Goal: Task Accomplishment & Management: Manage account settings

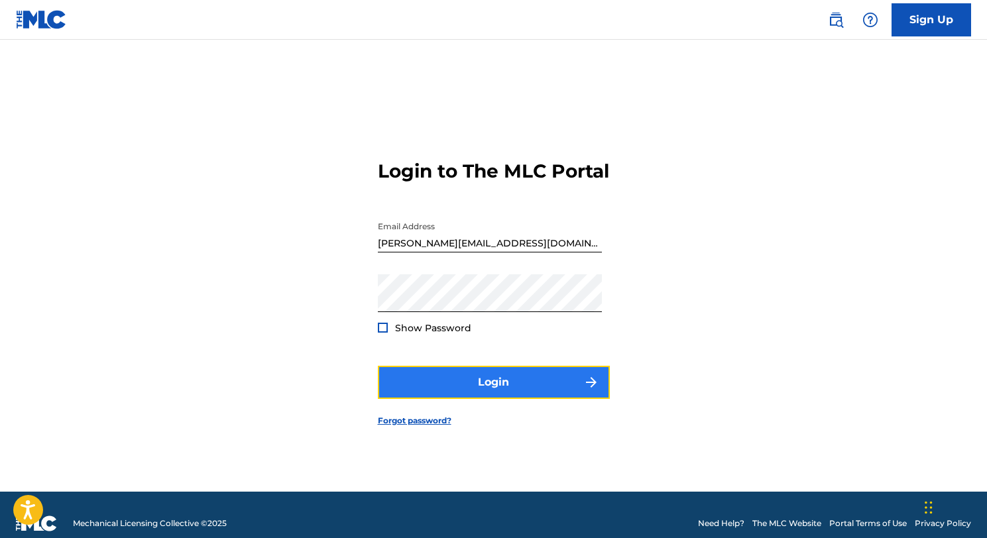
click at [505, 397] on button "Login" at bounding box center [494, 382] width 232 height 33
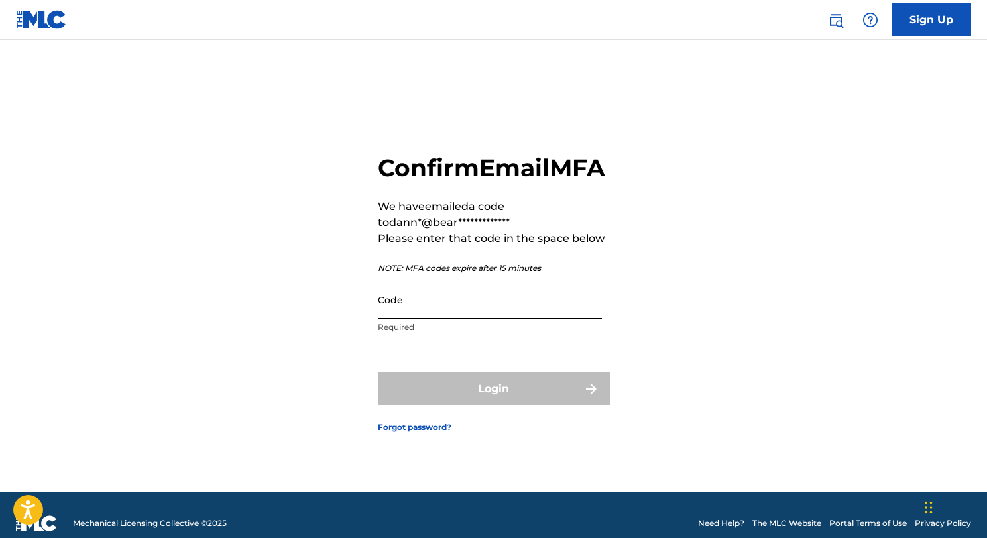
click at [466, 319] on input "Code" at bounding box center [490, 300] width 224 height 38
paste input "423949"
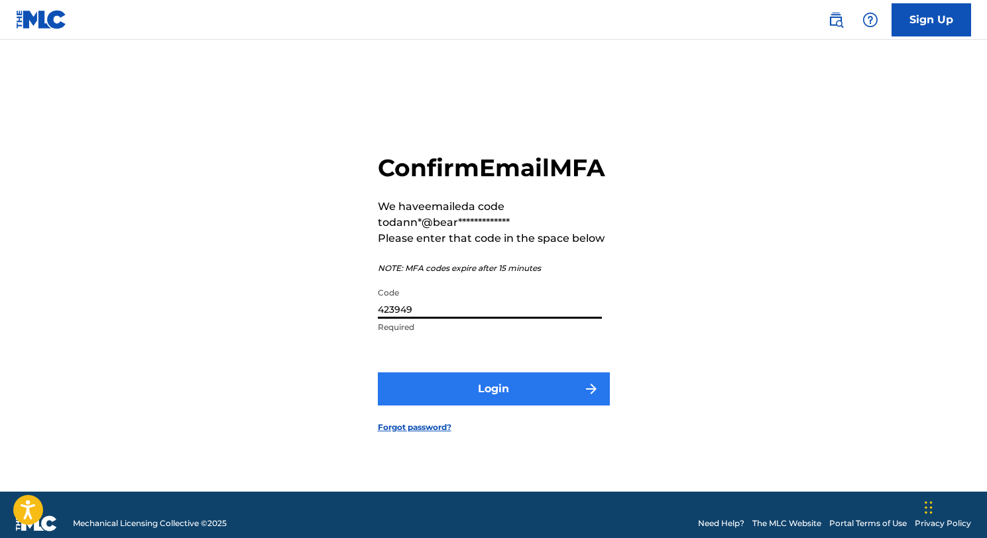
type input "423949"
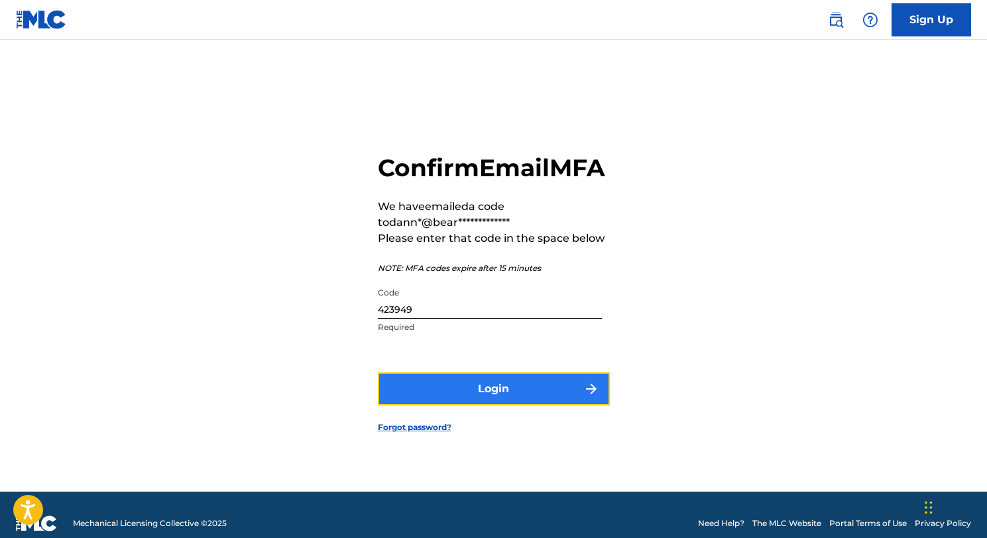
click at [479, 388] on button "Login" at bounding box center [494, 388] width 232 height 33
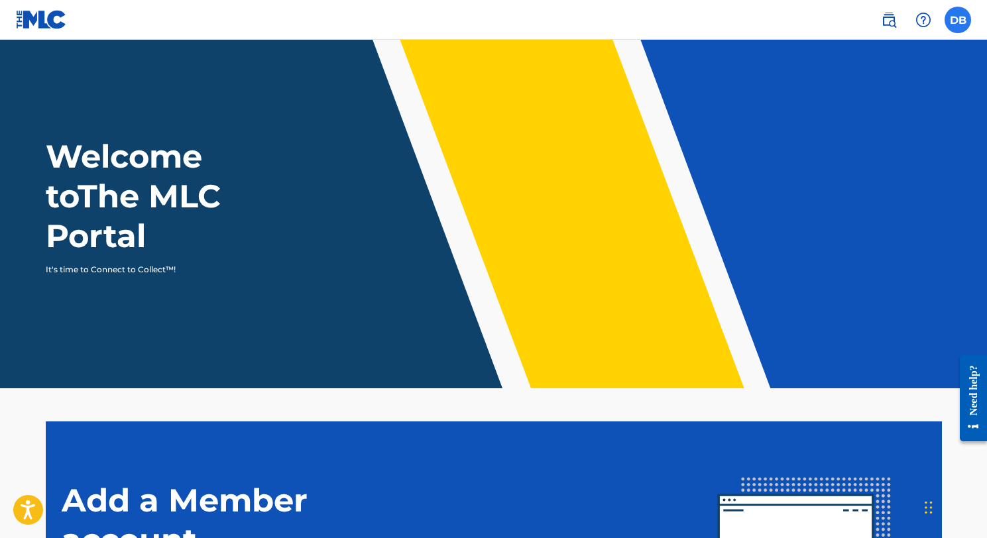
click at [947, 11] on label at bounding box center [957, 20] width 27 height 27
click at [957, 20] on input "[PERSON_NAME] Berrios [EMAIL_ADDRESS][DOMAIN_NAME] Notification Preferences Pro…" at bounding box center [957, 20] width 0 height 0
click at [546, 174] on div "Welcome to The MLC Portal It's time to Connect to Collect™!" at bounding box center [494, 205] width 928 height 139
click at [38, 36] on link at bounding box center [41, 19] width 51 height 39
click at [38, 19] on img at bounding box center [41, 19] width 51 height 19
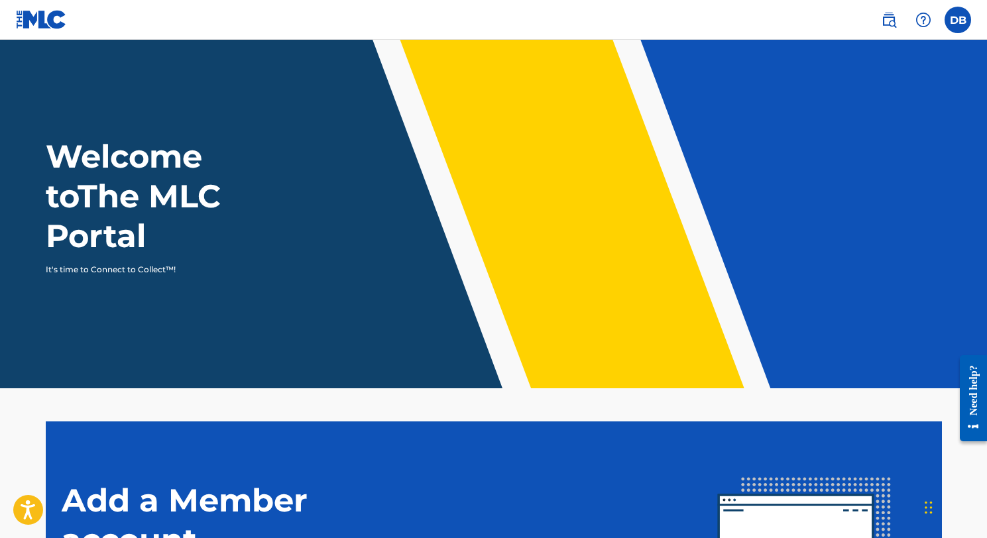
click at [30, 15] on img at bounding box center [41, 19] width 51 height 19
click at [941, 17] on div "DB [PERSON_NAME] Berrios [EMAIL_ADDRESS][DOMAIN_NAME] Notification Preferences …" at bounding box center [918, 20] width 103 height 27
click at [954, 17] on label at bounding box center [957, 20] width 27 height 27
click at [957, 20] on input "[PERSON_NAME] Berrios [EMAIL_ADDRESS][DOMAIN_NAME] Notification Preferences Pro…" at bounding box center [957, 20] width 0 height 0
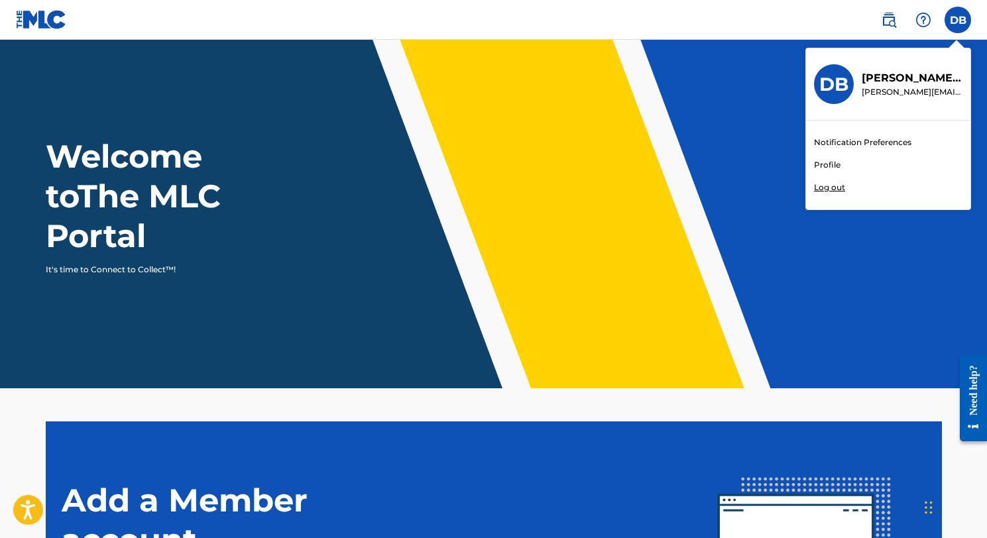
click at [824, 186] on p "Log out" at bounding box center [829, 188] width 31 height 12
click at [957, 20] on input "[PERSON_NAME] Berrios [EMAIL_ADDRESS][DOMAIN_NAME] Notification Preferences Pro…" at bounding box center [957, 20] width 0 height 0
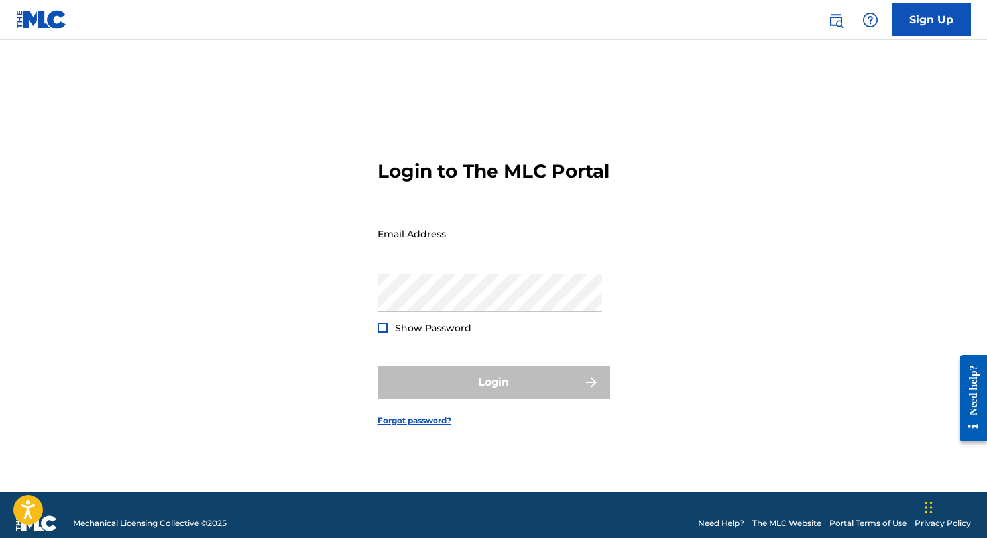
type input "[PERSON_NAME][EMAIL_ADDRESS][DOMAIN_NAME]"
